Goal: Find contact information: Find contact information

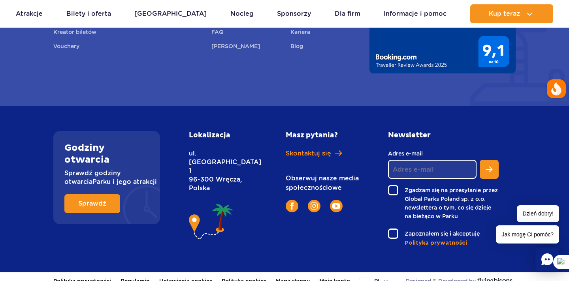
click at [545, 262] on icon "Chat" at bounding box center [547, 260] width 12 height 12
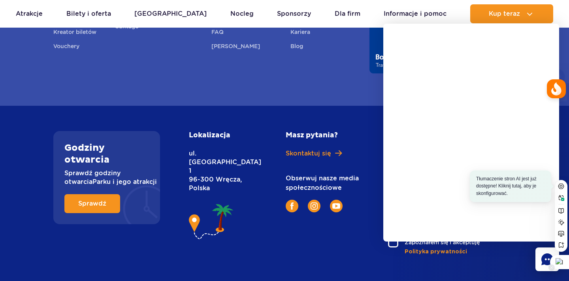
click at [559, 262] on div at bounding box center [559, 262] width 19 height 14
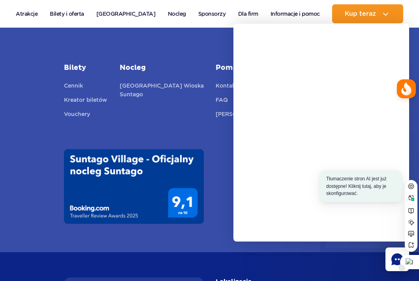
click at [411, 262] on div at bounding box center [409, 262] width 19 height 14
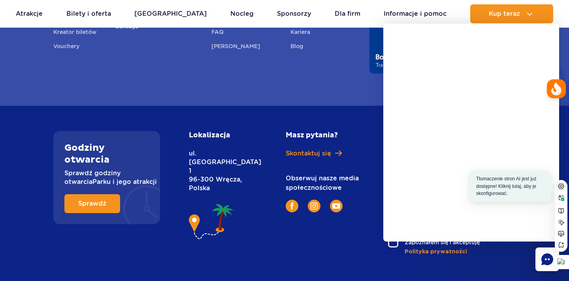
click at [561, 186] on icon at bounding box center [561, 186] width 6 height 6
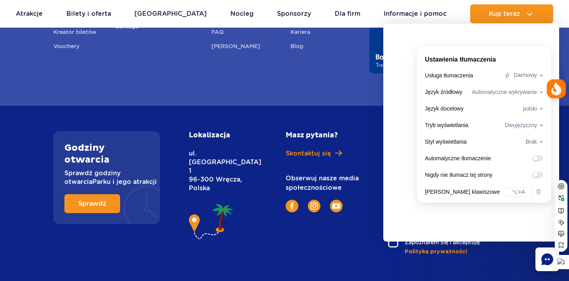
click at [561, 186] on icon at bounding box center [561, 186] width 6 height 6
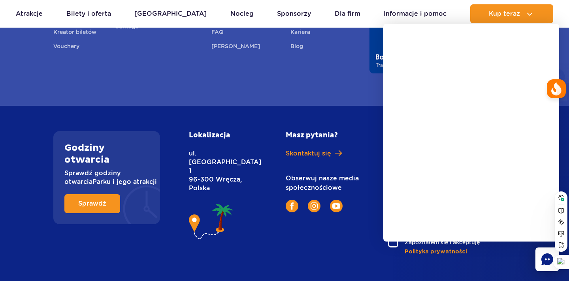
scroll to position [556, 0]
